Goal: Book appointment/travel/reservation

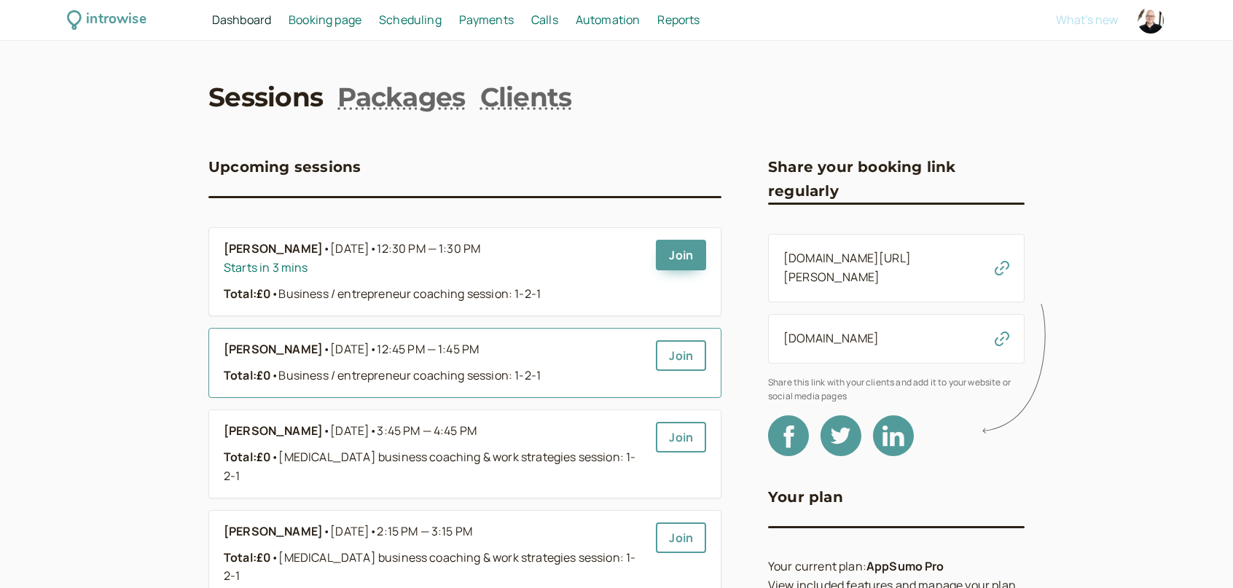
click at [561, 346] on div "[PERSON_NAME] • [DATE] • 12:45 PM — 1:45 PM" at bounding box center [434, 349] width 420 height 19
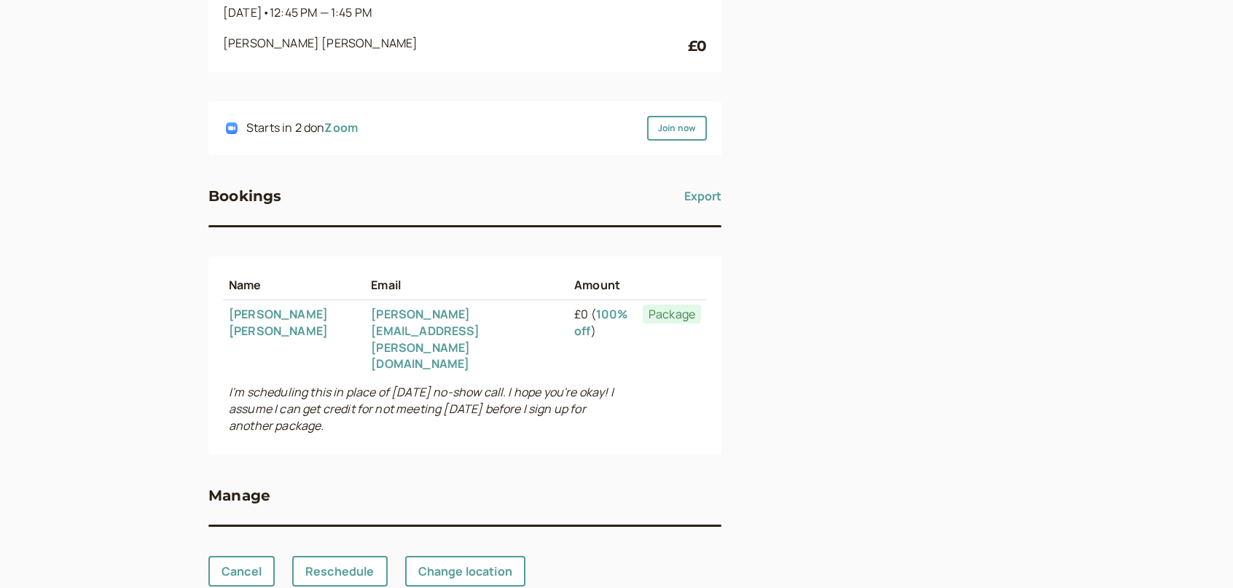
scroll to position [195, 0]
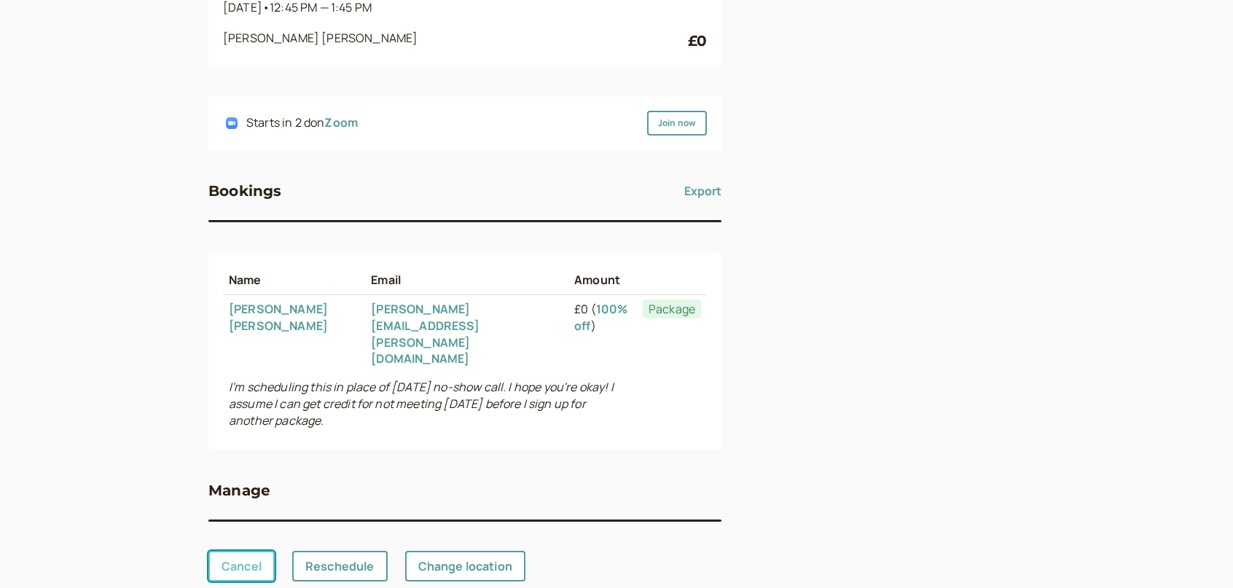
click at [249, 551] on link "Cancel" at bounding box center [241, 566] width 66 height 31
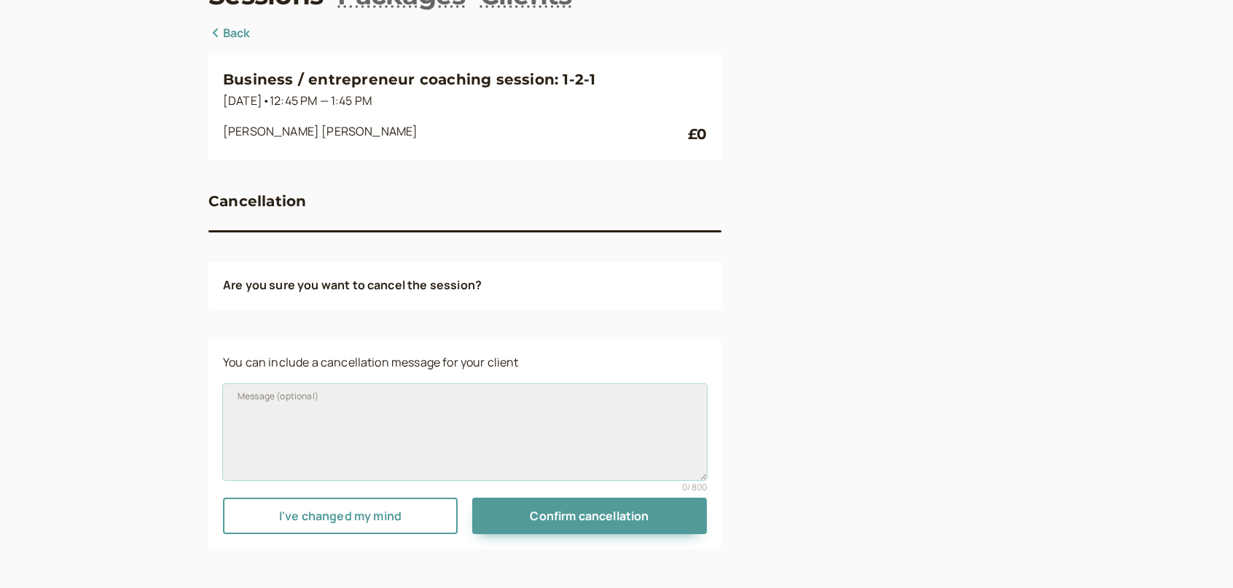
click at [390, 452] on textarea "Message (optional)" at bounding box center [465, 432] width 484 height 96
type textarea "Cancelling this for you :)"
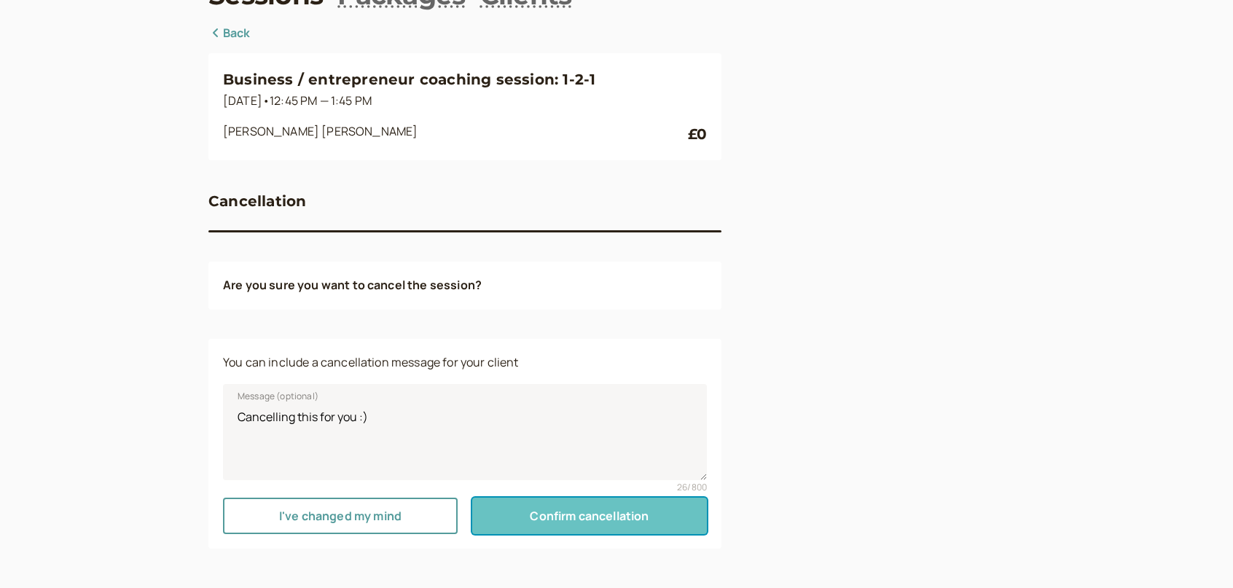
click at [571, 505] on button "Confirm cancellation" at bounding box center [589, 516] width 235 height 36
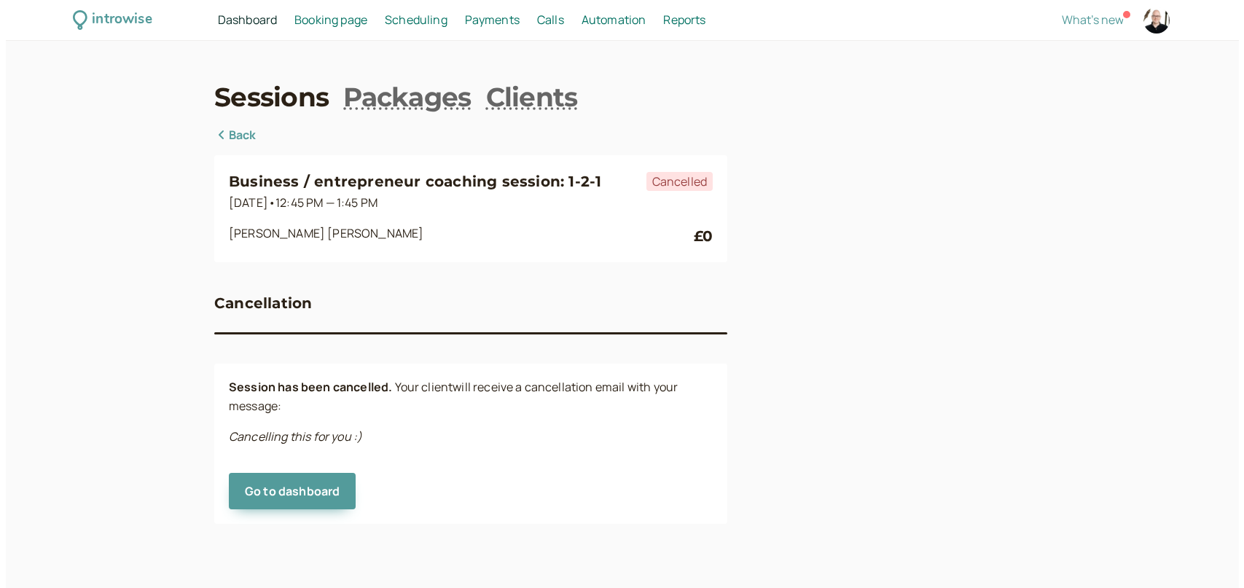
scroll to position [0, 0]
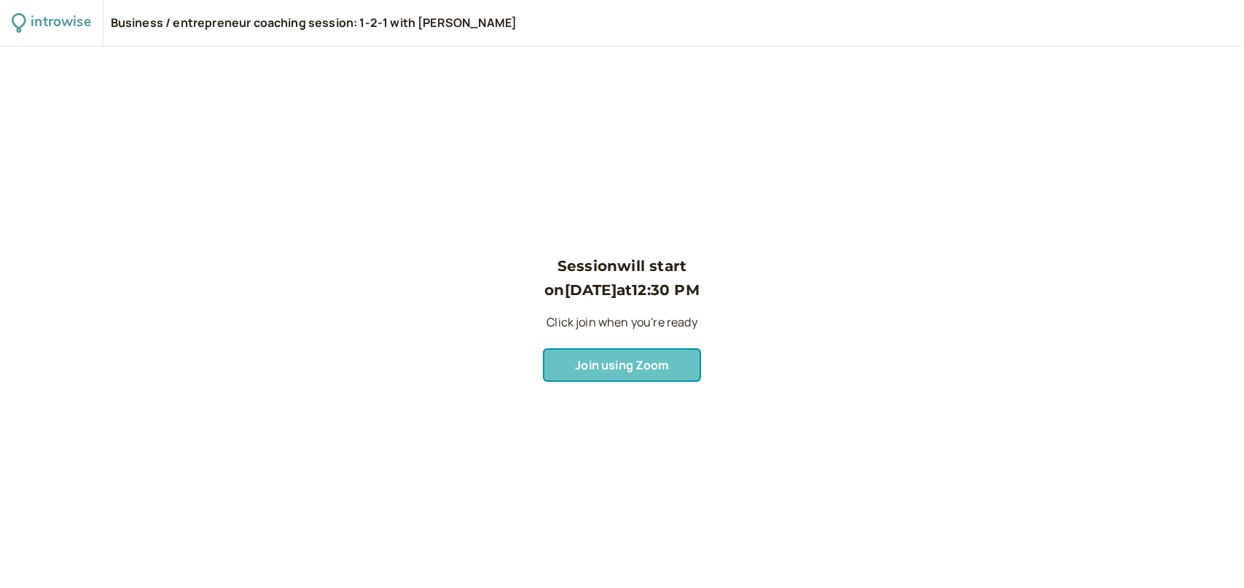
click at [608, 363] on span "Join using Zoom" at bounding box center [621, 365] width 93 height 16
